Goal: Check status: Check status

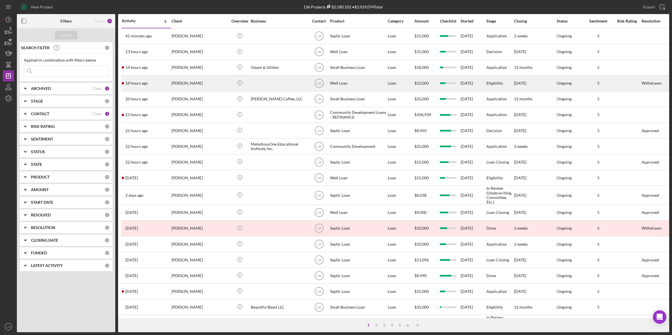
click at [191, 84] on div "[PERSON_NAME]" at bounding box center [200, 83] width 56 height 15
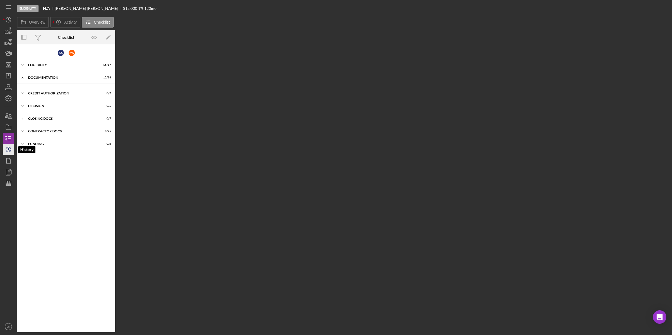
click at [7, 153] on icon "Icon/History" at bounding box center [8, 150] width 14 height 14
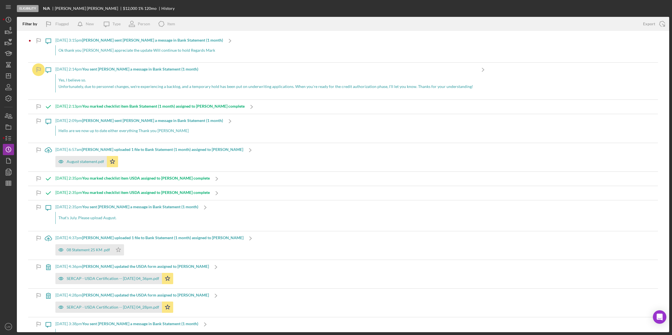
click at [40, 39] on icon "button" at bounding box center [38, 41] width 13 height 13
click at [10, 74] on polygon "button" at bounding box center [8, 76] width 4 height 4
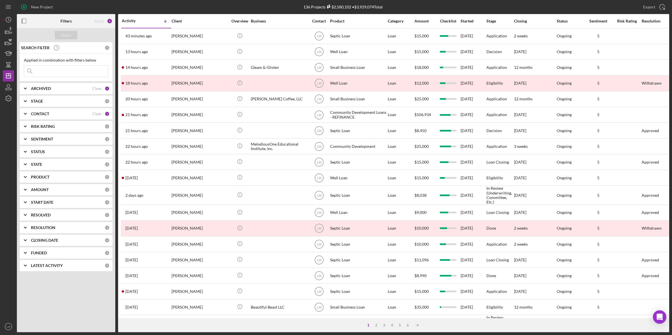
click at [194, 6] on div "New Project" at bounding box center [125, 7] width 217 height 14
click at [72, 72] on input at bounding box center [66, 71] width 84 height 11
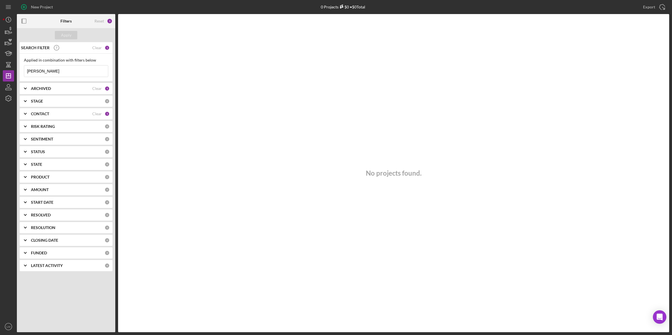
type input "[PERSON_NAME]"
click at [70, 42] on div "SEARCH FILTER" at bounding box center [56, 48] width 73 height 14
click at [94, 112] on div "Clear" at bounding box center [97, 114] width 10 height 4
click at [62, 34] on div "Apply" at bounding box center [66, 35] width 10 height 8
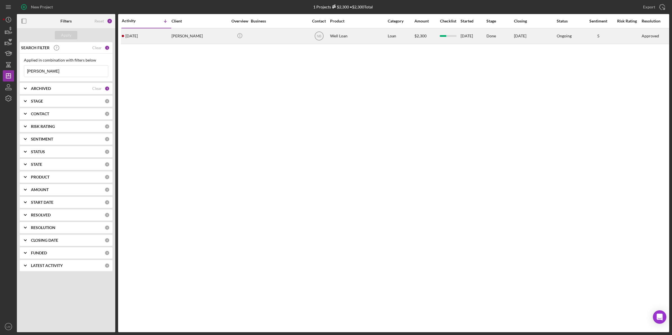
click at [199, 33] on div "[PERSON_NAME]" at bounding box center [200, 36] width 56 height 15
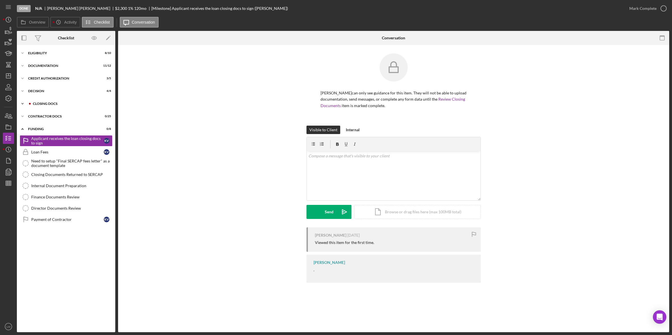
click at [54, 106] on div "Icon/Expander CLOSING DOCS 4 / 7" at bounding box center [66, 103] width 98 height 11
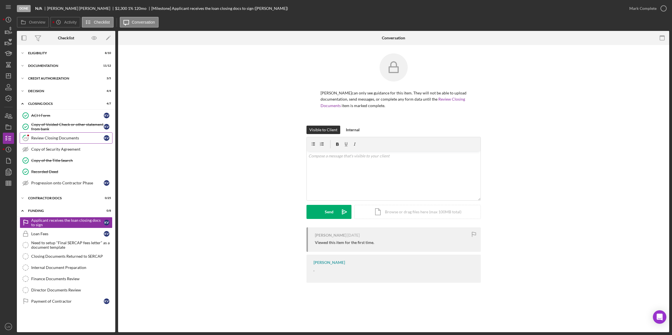
click at [64, 143] on link "23 Review Closing Documents K V" at bounding box center [66, 137] width 93 height 11
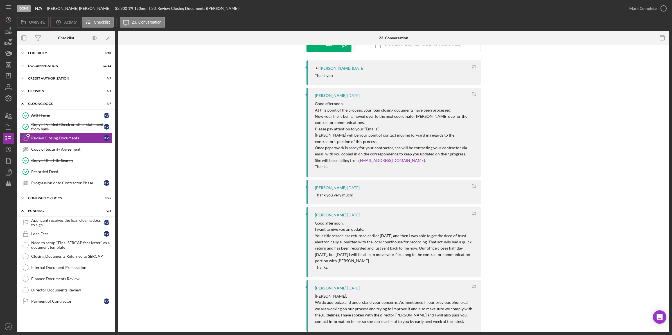
scroll to position [105, 0]
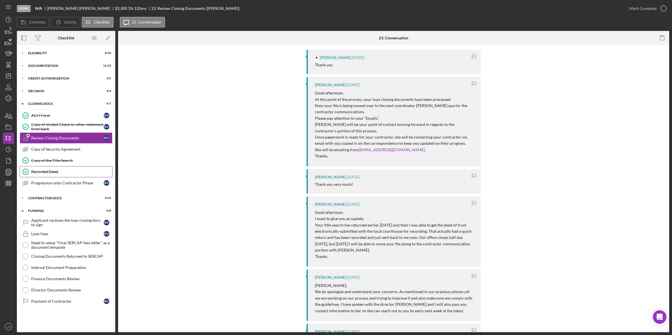
click at [57, 171] on div "Recorded Deed" at bounding box center [71, 172] width 81 height 4
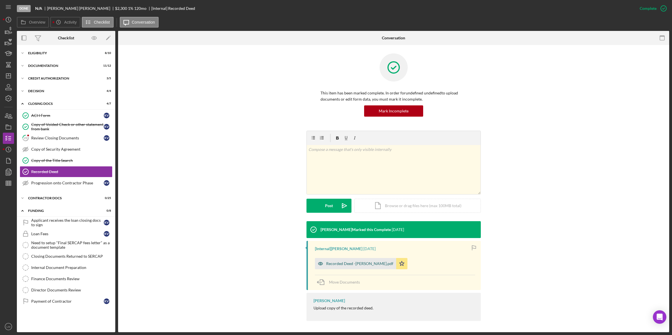
scroll to position [0, 0]
click at [49, 134] on link "23 Review Closing Documents K V" at bounding box center [66, 137] width 93 height 11
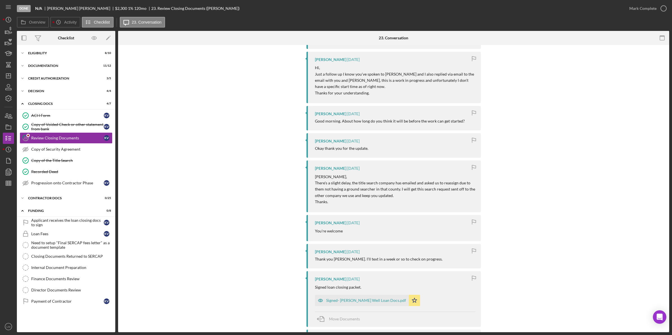
scroll to position [598, 0]
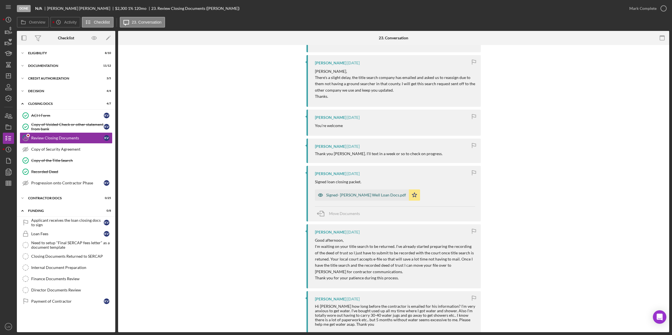
click at [369, 197] on div "Signed- [PERSON_NAME] Well Loan Docs.pdf" at bounding box center [366, 195] width 80 height 4
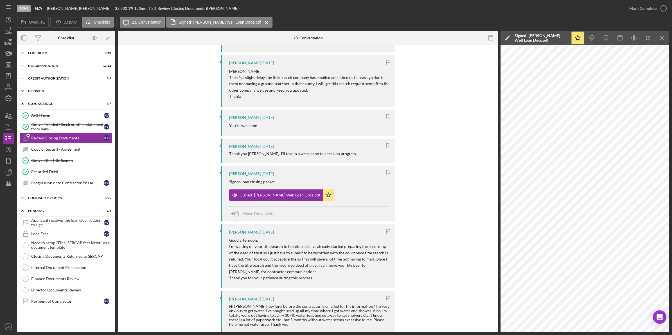
click at [71, 94] on div "Icon/Expander Decision 4 / 4" at bounding box center [66, 90] width 98 height 11
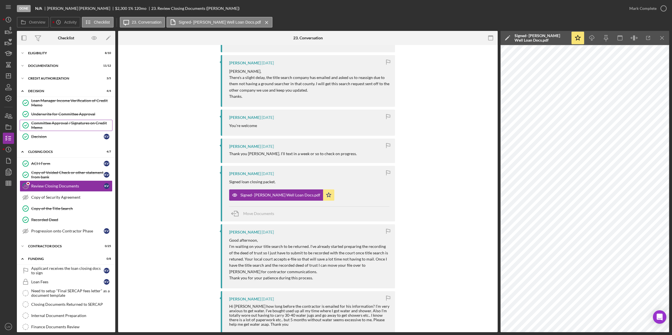
click at [57, 130] on div "Committee Approval / Signatures on Credit Memo" at bounding box center [71, 125] width 81 height 9
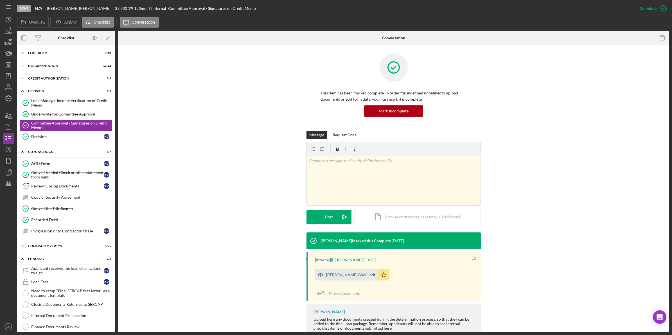
click at [352, 281] on div "[PERSON_NAME] (Well).pdf" at bounding box center [346, 274] width 63 height 11
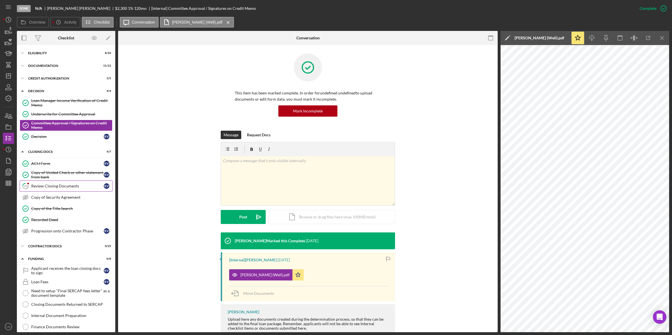
click at [73, 190] on link "23 Review Closing Documents K V" at bounding box center [66, 186] width 93 height 11
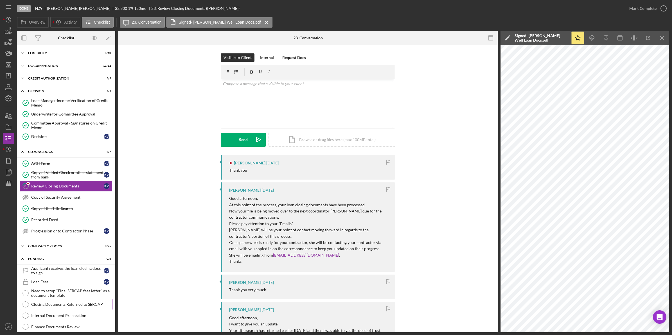
scroll to position [31, 0]
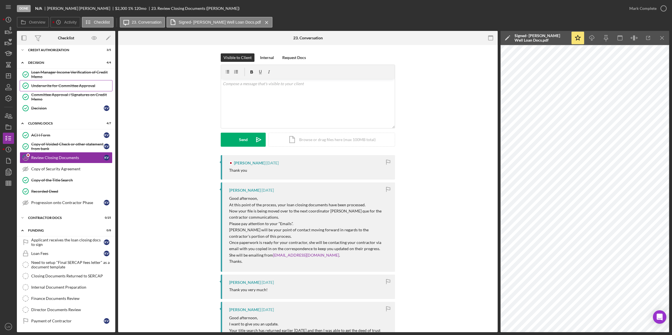
click at [79, 84] on div "Underwrite for Committee Approval" at bounding box center [71, 86] width 81 height 4
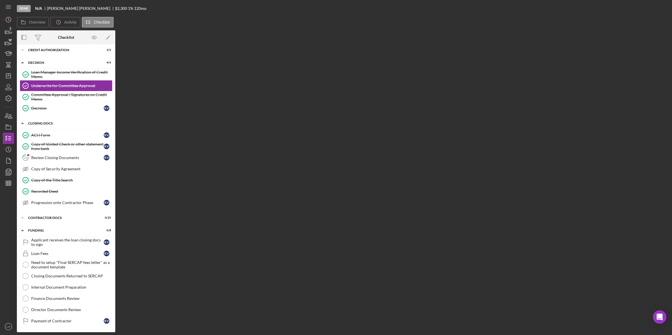
scroll to position [31, 0]
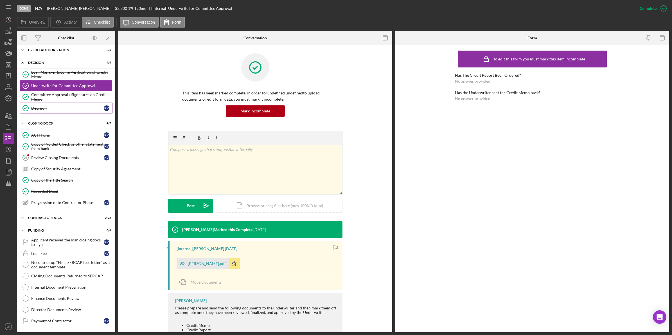
click at [70, 107] on div "Decision" at bounding box center [67, 108] width 73 height 4
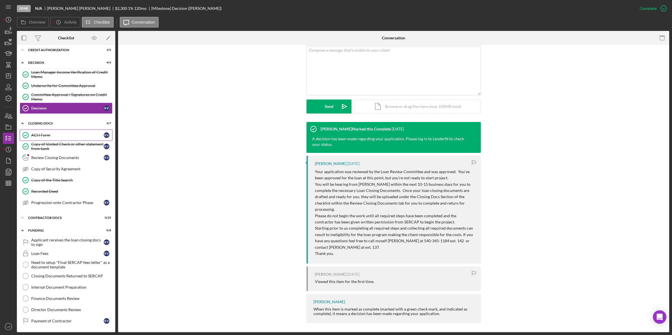
scroll to position [112, 0]
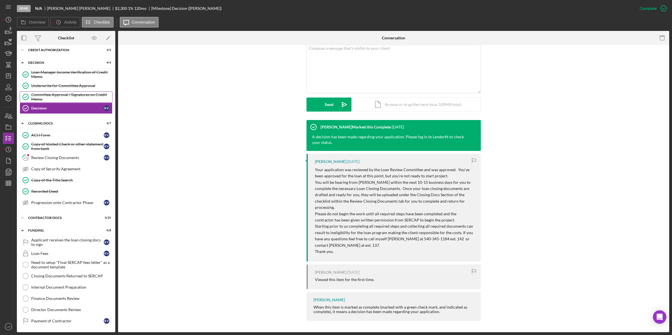
click at [80, 93] on div "Committee Approval / Signatures on Credit Memo" at bounding box center [71, 97] width 81 height 9
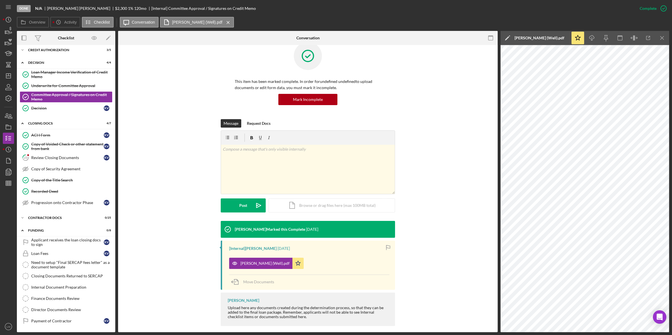
scroll to position [17, 0]
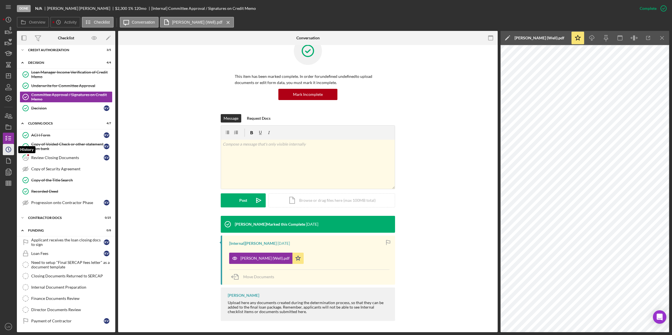
click at [7, 144] on icon "Icon/History" at bounding box center [8, 150] width 14 height 14
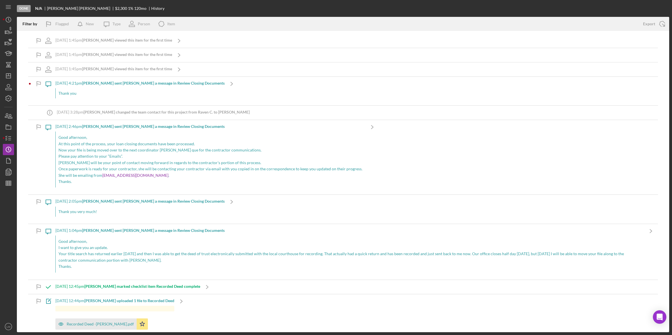
click at [449, 13] on div "Done N/A [PERSON_NAME] $2,300 1 % 120 mo History" at bounding box center [343, 8] width 652 height 17
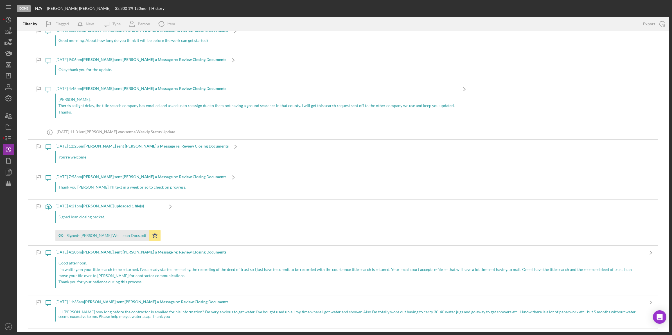
scroll to position [562, 0]
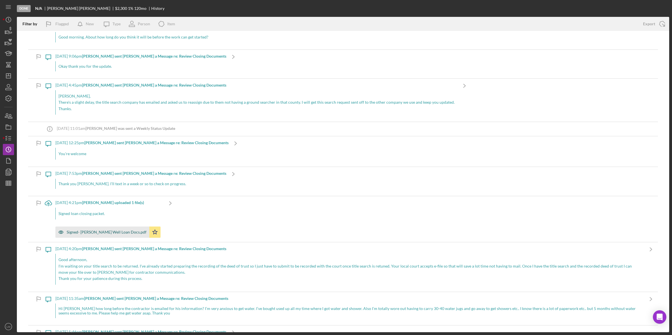
click at [116, 232] on div "Signed- [PERSON_NAME] Well Loan Docs.pdf" at bounding box center [107, 232] width 80 height 4
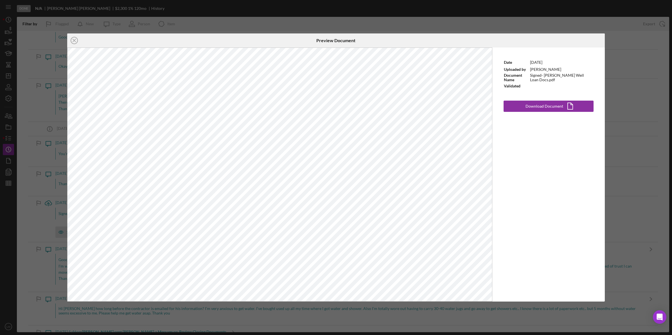
click at [401, 23] on div "Icon/Close Preview Document Date [DATE] Uploaded by [PERSON_NAME] Document Name…" at bounding box center [336, 167] width 672 height 335
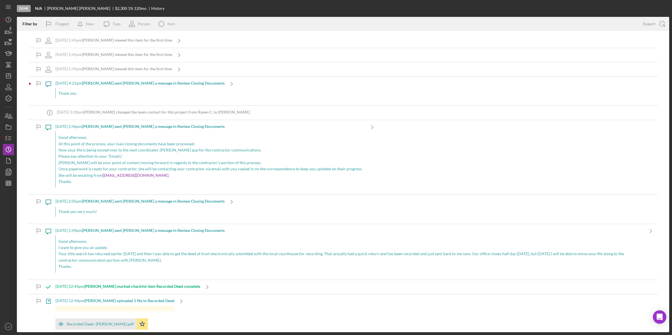
click at [269, 8] on div "Done N/A [PERSON_NAME] $2,300 1 % 120 mo History" at bounding box center [343, 8] width 652 height 17
